Goal: Transaction & Acquisition: Download file/media

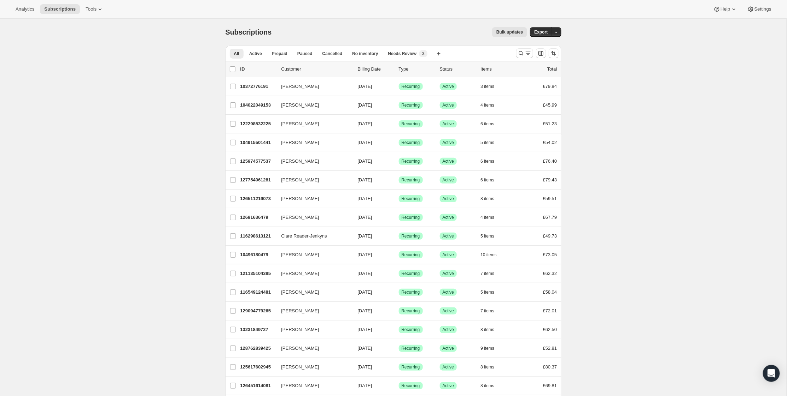
scroll to position [0, 0]
click at [537, 31] on span "Export" at bounding box center [540, 32] width 13 height 6
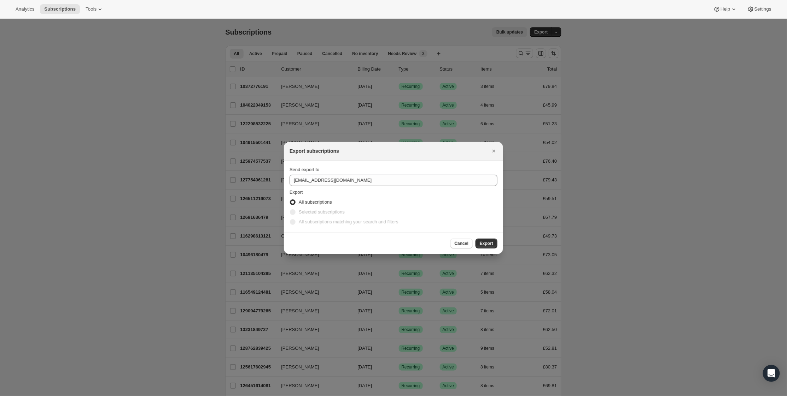
scroll to position [0, 0]
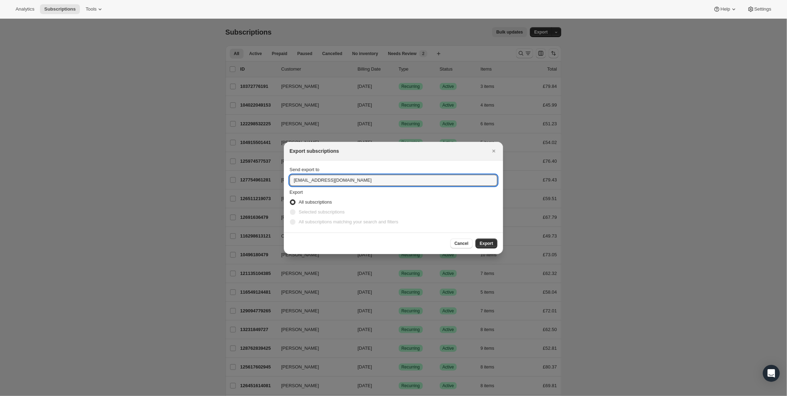
drag, startPoint x: 305, startPoint y: 180, endPoint x: 268, endPoint y: 179, distance: 37.5
type input "alex@fielddoctor.co.uk"
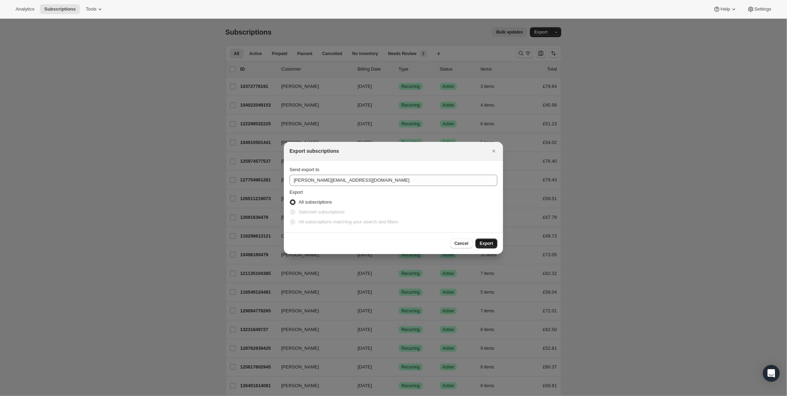
click at [486, 245] on span "Export" at bounding box center [486, 244] width 13 height 6
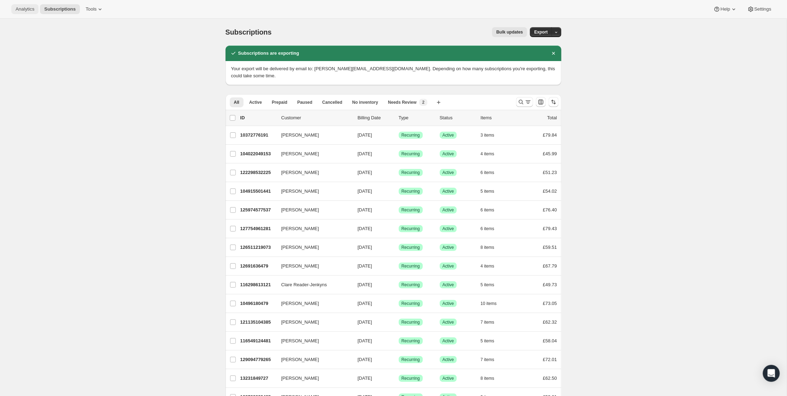
click at [25, 9] on span "Analytics" at bounding box center [25, 9] width 19 height 6
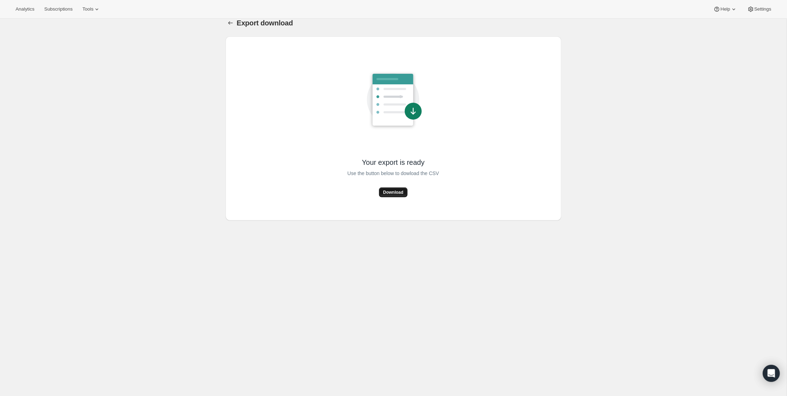
click at [395, 192] on span "Download" at bounding box center [393, 193] width 20 height 6
